Goal: Find specific page/section: Find specific page/section

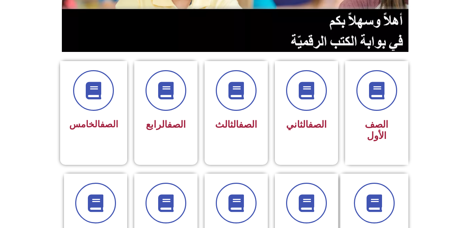
scroll to position [159, 0]
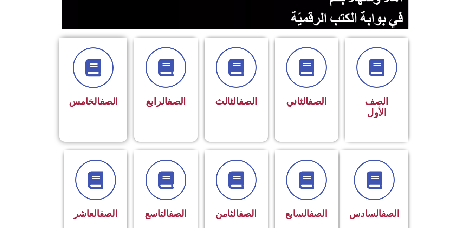
click at [104, 101] on link "الصف" at bounding box center [109, 101] width 18 height 11
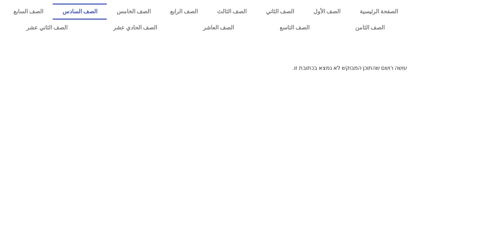
click at [107, 9] on link "الصف السادس" at bounding box center [80, 12] width 54 height 16
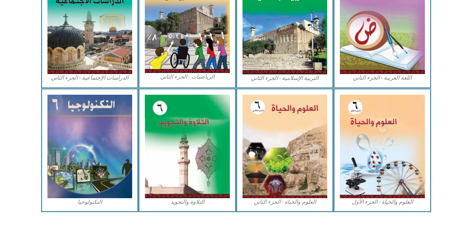
scroll to position [398, 0]
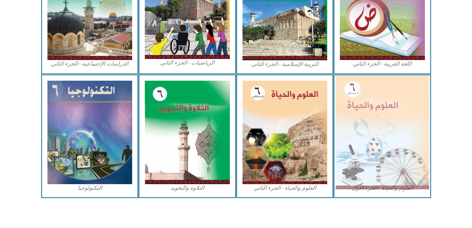
click at [398, 163] on img at bounding box center [382, 133] width 93 height 114
click at [370, 134] on img at bounding box center [382, 133] width 93 height 114
click at [369, 125] on img at bounding box center [382, 133] width 93 height 114
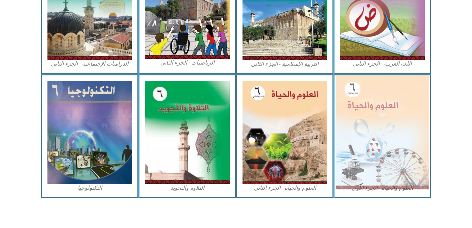
click at [369, 125] on img at bounding box center [382, 133] width 93 height 114
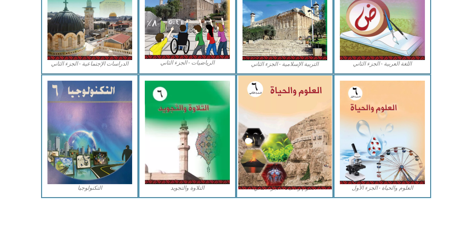
click at [317, 174] on img at bounding box center [284, 133] width 93 height 114
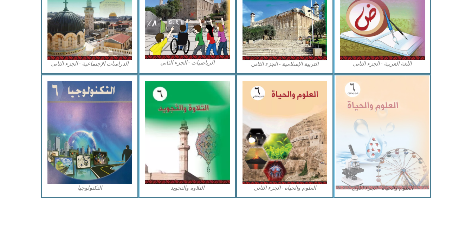
click at [391, 151] on img at bounding box center [382, 133] width 93 height 114
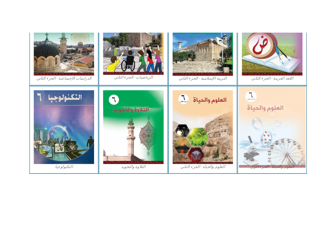
scroll to position [384, 0]
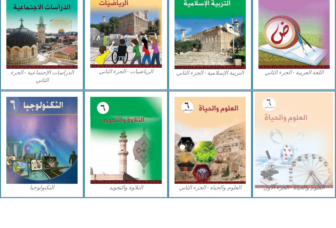
click at [275, 147] on img at bounding box center [294, 141] width 79 height 96
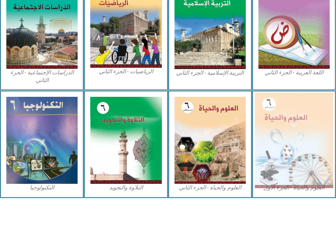
click at [275, 147] on img at bounding box center [294, 141] width 79 height 96
